Goal: Navigation & Orientation: Find specific page/section

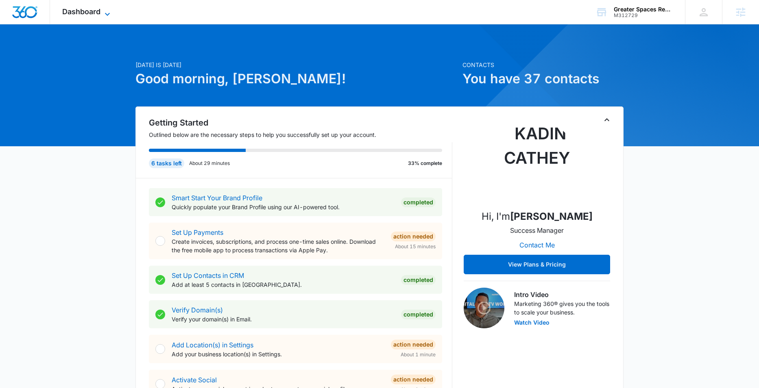
click at [105, 15] on icon at bounding box center [108, 14] width 10 height 10
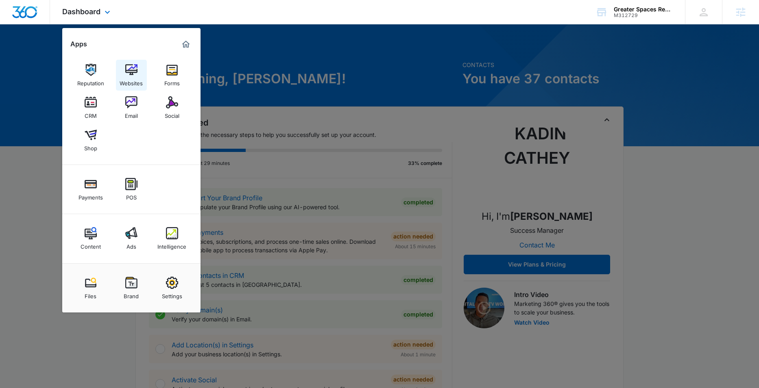
click at [131, 75] on img at bounding box center [131, 70] width 12 height 12
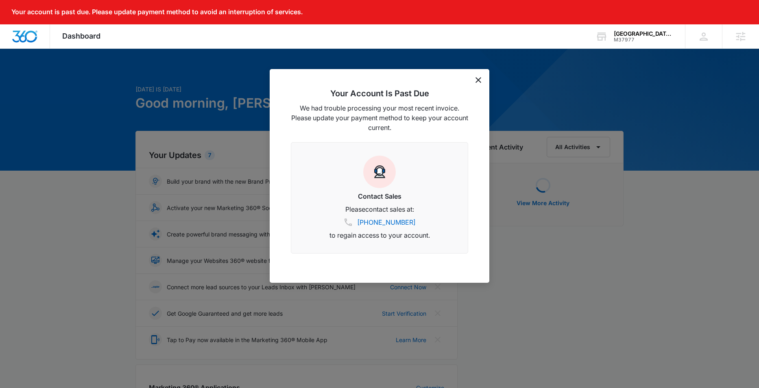
click at [478, 79] on icon "dismiss this dialog" at bounding box center [479, 80] width 6 height 6
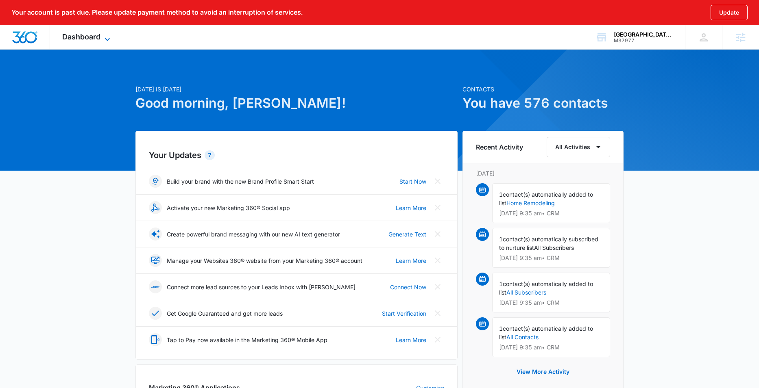
click at [88, 40] on span "Dashboard" at bounding box center [81, 37] width 38 height 9
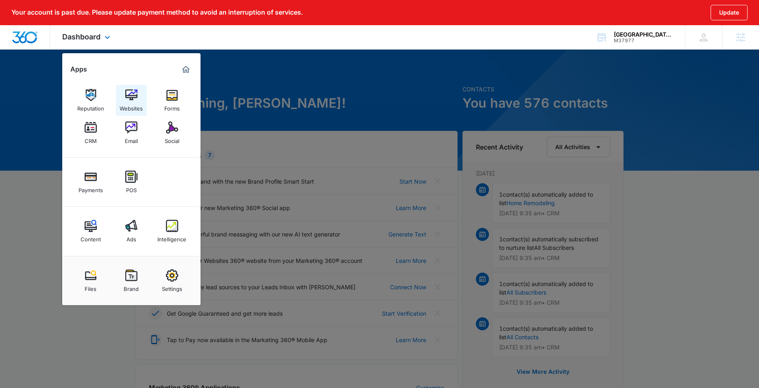
click at [127, 94] on img at bounding box center [131, 95] width 12 height 12
